Goal: Task Accomplishment & Management: Manage account settings

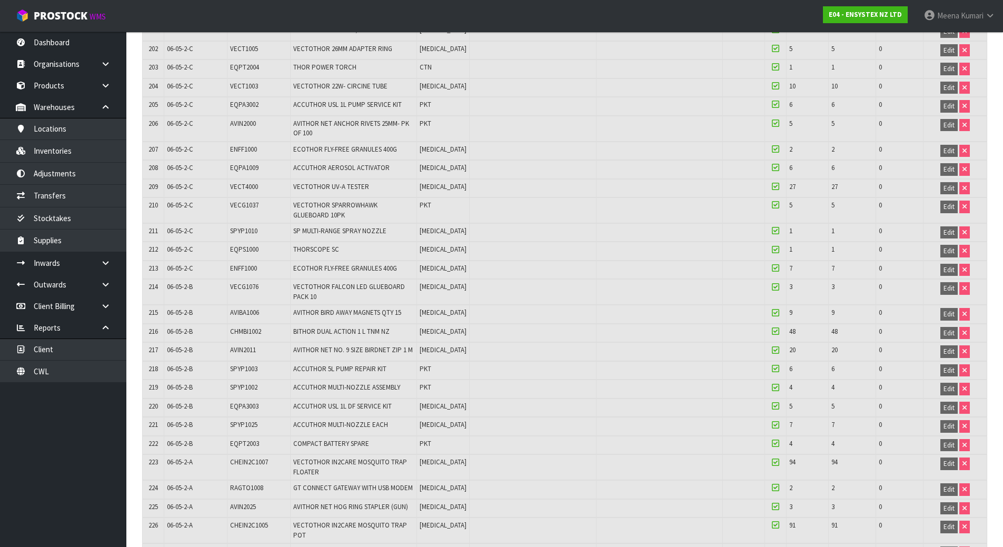
scroll to position [4588, 0]
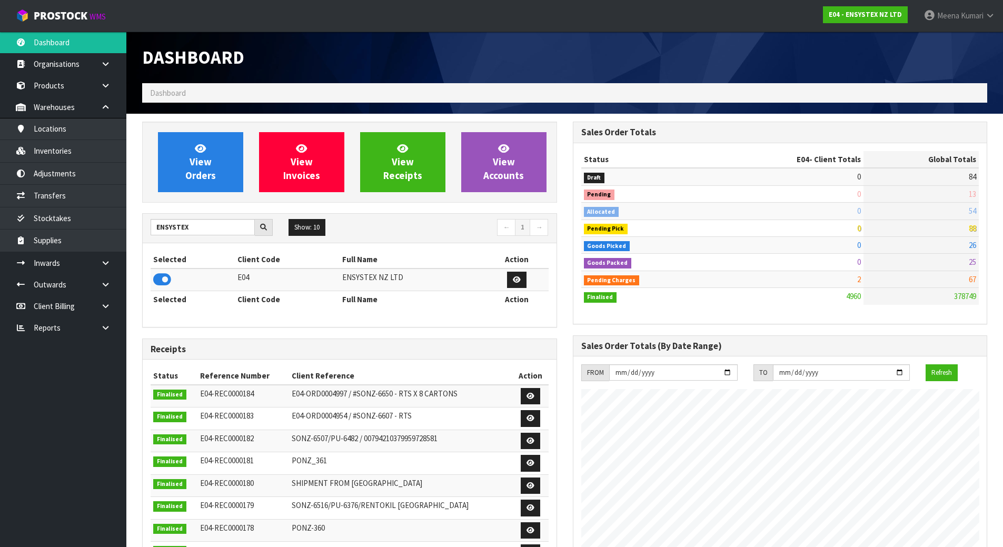
scroll to position [798, 430]
click at [948, 13] on span "Meena" at bounding box center [949, 16] width 22 height 10
click at [959, 44] on link "Logout" at bounding box center [961, 42] width 83 height 14
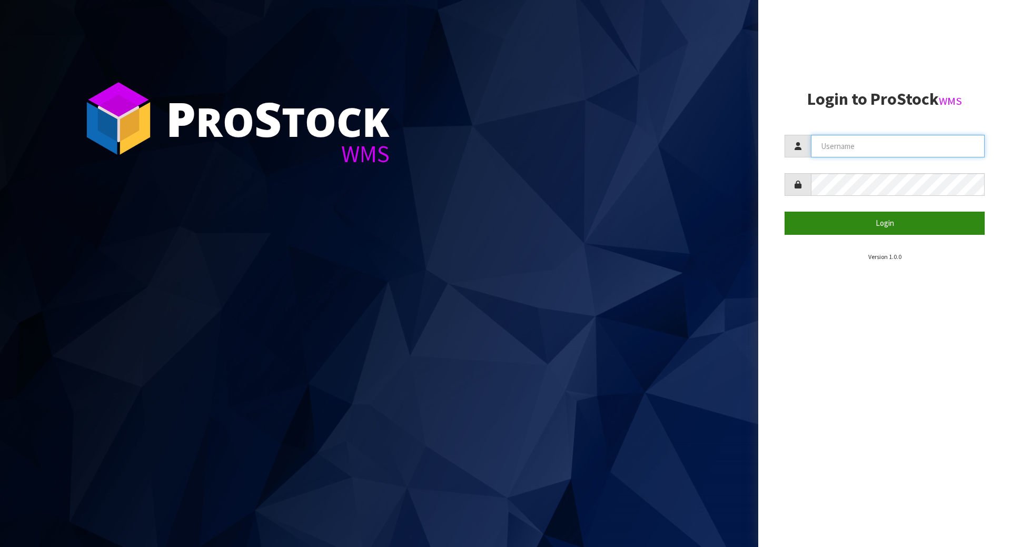
type input "[PERSON_NAME]"
click at [944, 222] on button "Login" at bounding box center [885, 223] width 200 height 23
